Goal: Task Accomplishment & Management: Use online tool/utility

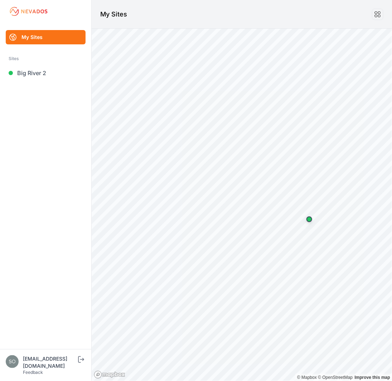
click at [39, 83] on ul "My Sites Sites Big River 2" at bounding box center [46, 189] width 74 height 319
click at [42, 70] on link "Big River 2" at bounding box center [46, 73] width 80 height 14
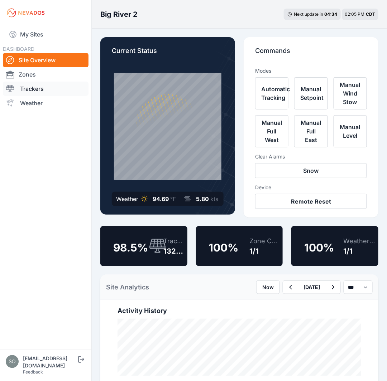
click at [36, 91] on link "Trackers" at bounding box center [46, 89] width 86 height 14
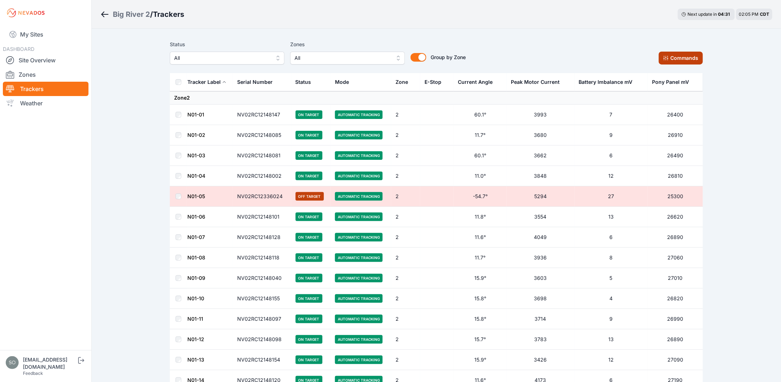
click at [392, 61] on button "Commands" at bounding box center [681, 58] width 44 height 13
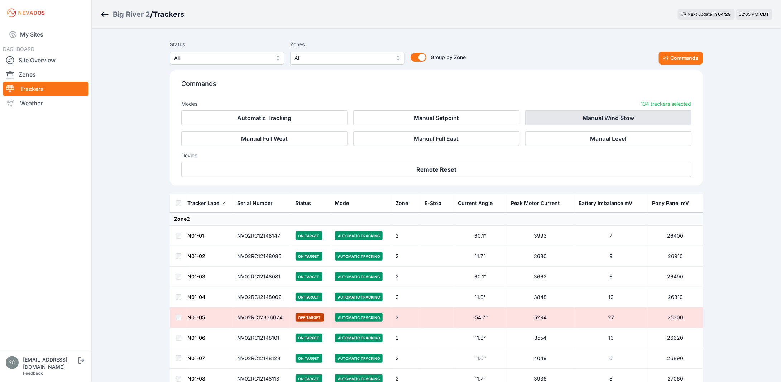
click at [392, 112] on button "Manual Wind Stow" at bounding box center [608, 117] width 166 height 15
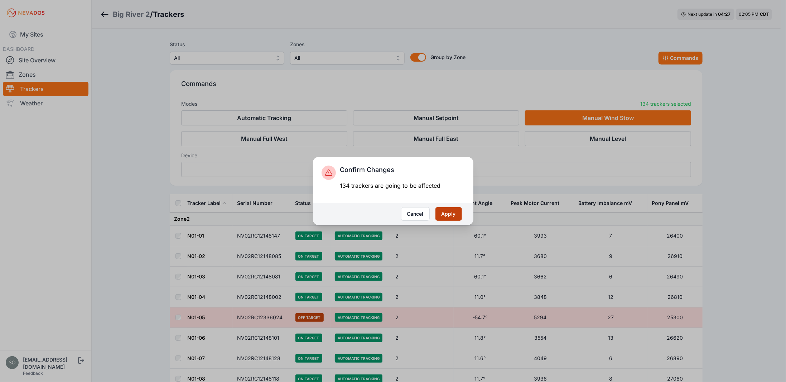
click at [392, 214] on button "Apply" at bounding box center [448, 214] width 26 height 14
